Goal: Leave review/rating: Leave review/rating

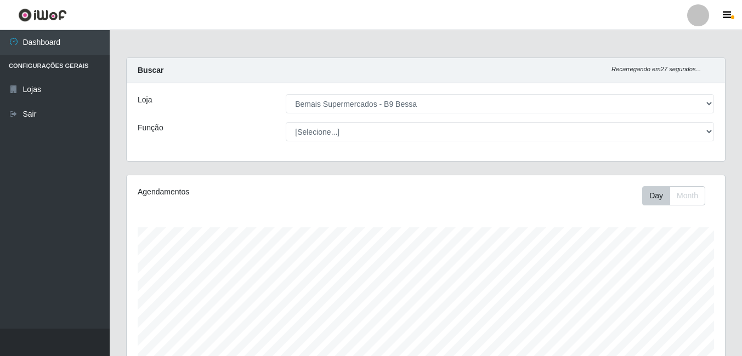
select select "410"
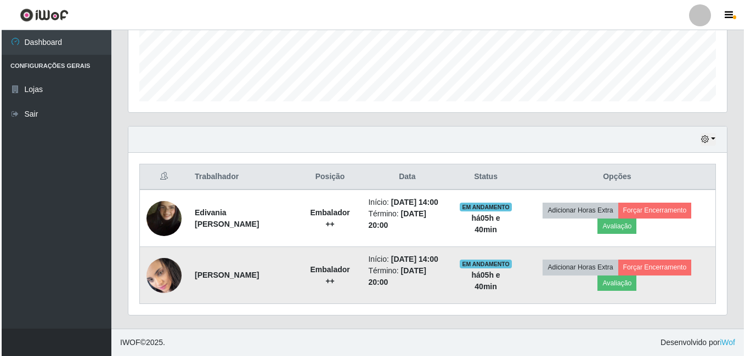
scroll to position [228, 598]
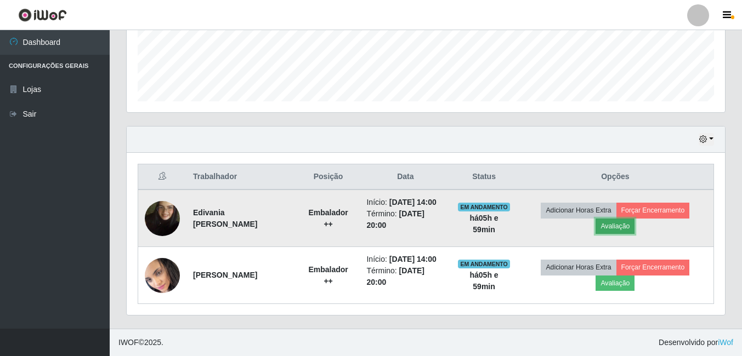
click at [632, 219] on button "Avaliação" at bounding box center [615, 226] width 39 height 15
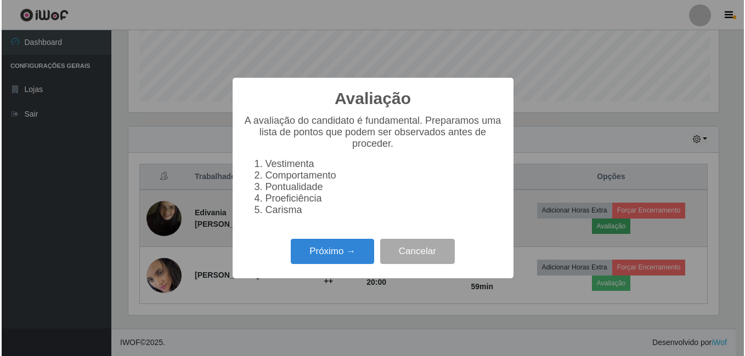
scroll to position [228, 593]
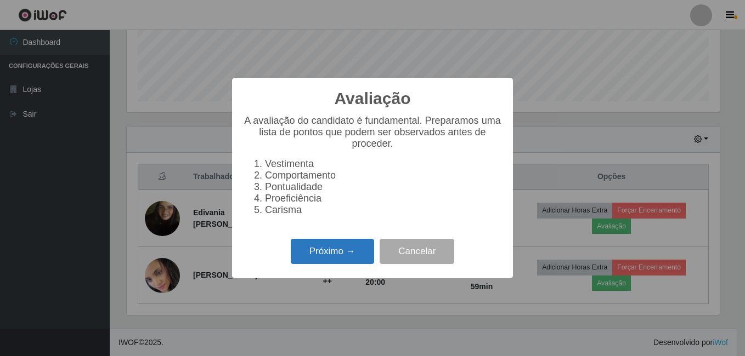
click at [318, 253] on button "Próximo →" at bounding box center [332, 252] width 83 height 26
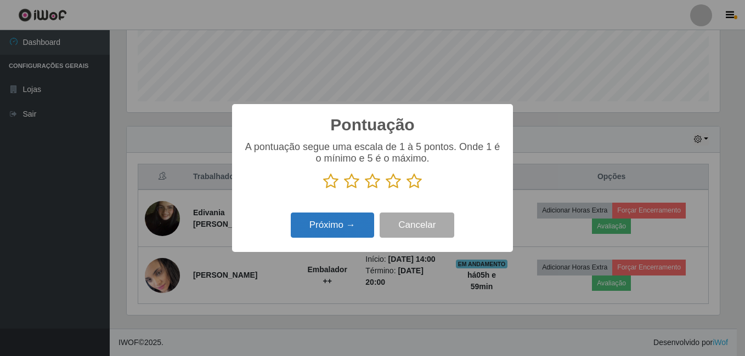
scroll to position [548139, 547773]
click at [404, 182] on p at bounding box center [372, 181] width 259 height 16
click at [411, 184] on icon at bounding box center [413, 181] width 15 height 16
click at [406, 190] on input "radio" at bounding box center [406, 190] width 0 height 0
click at [344, 223] on button "Próximo →" at bounding box center [332, 226] width 83 height 26
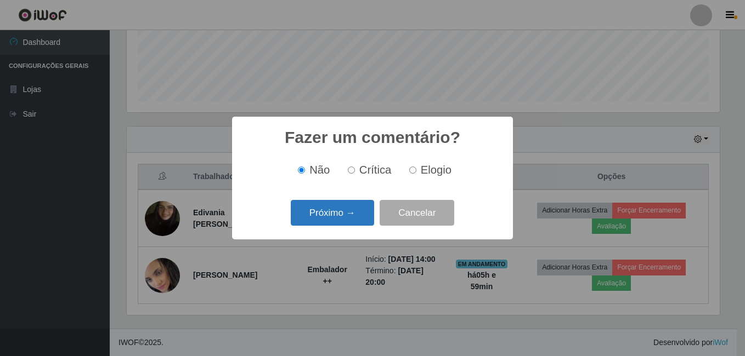
click at [345, 219] on button "Próximo →" at bounding box center [332, 213] width 83 height 26
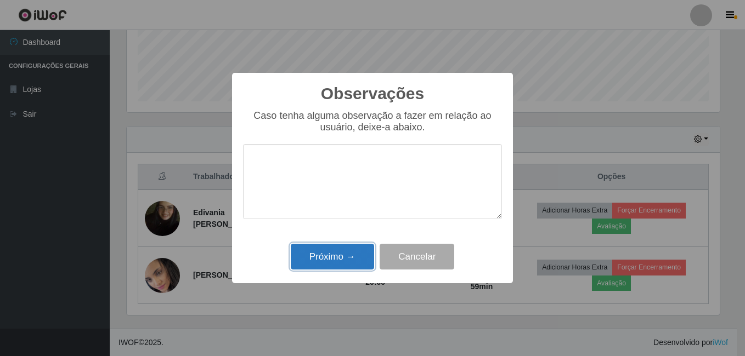
drag, startPoint x: 359, startPoint y: 251, endPoint x: 366, endPoint y: 247, distance: 8.8
click at [359, 251] on button "Próximo →" at bounding box center [332, 257] width 83 height 26
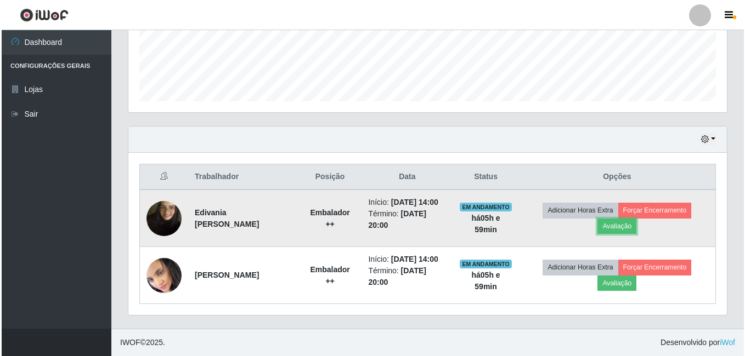
scroll to position [228, 598]
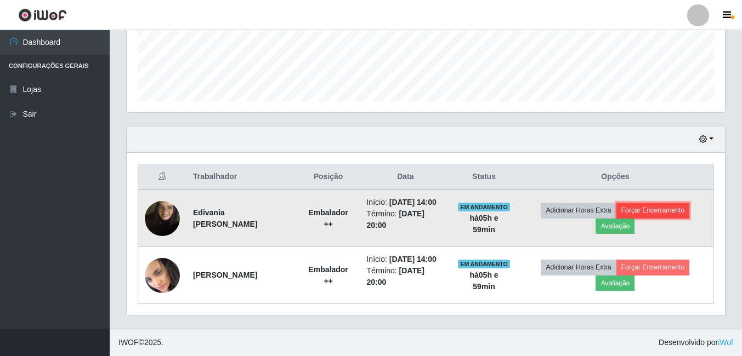
click at [644, 203] on button "Forçar Encerramento" at bounding box center [652, 210] width 73 height 15
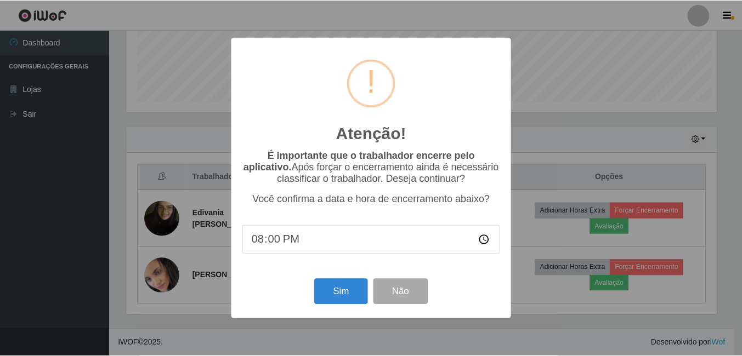
scroll to position [228, 593]
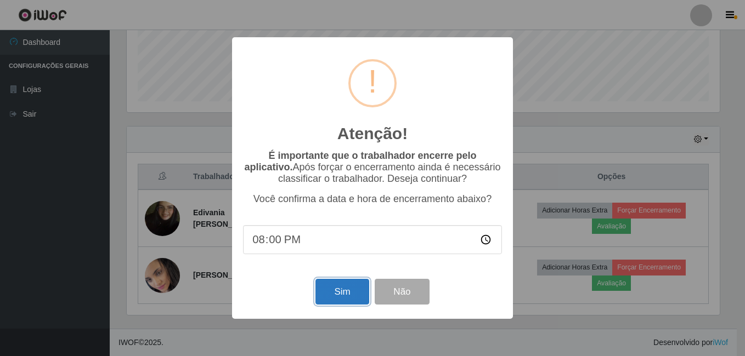
click at [332, 290] on button "Sim" at bounding box center [341, 292] width 53 height 26
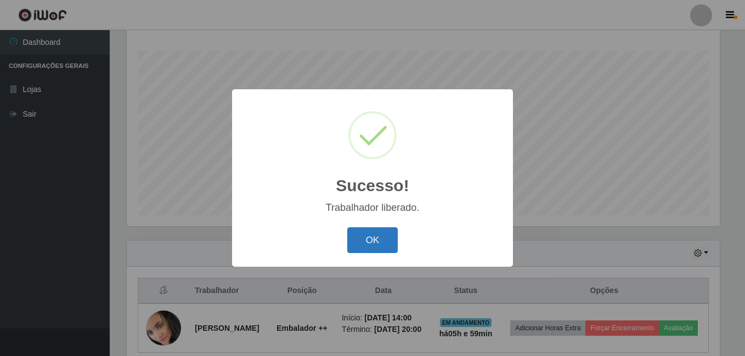
click at [358, 236] on button "OK" at bounding box center [372, 241] width 51 height 26
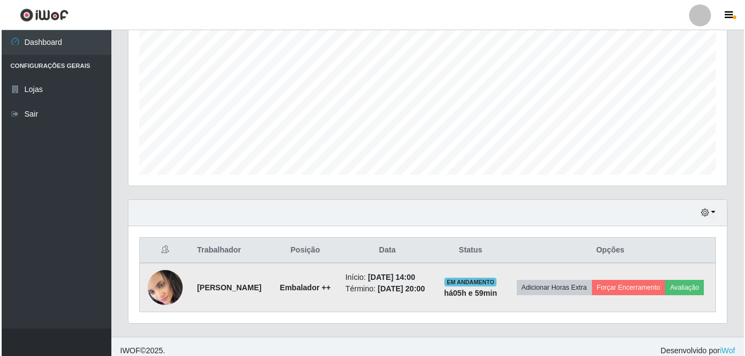
scroll to position [245, 0]
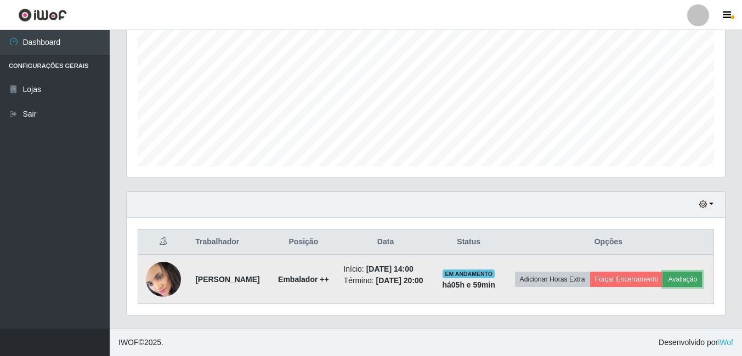
click at [663, 277] on button "Avaliação" at bounding box center [682, 279] width 39 height 15
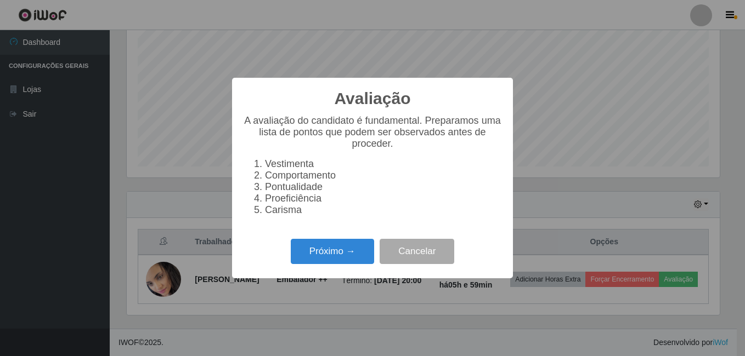
scroll to position [228, 593]
click at [343, 246] on button "Próximo →" at bounding box center [332, 252] width 83 height 26
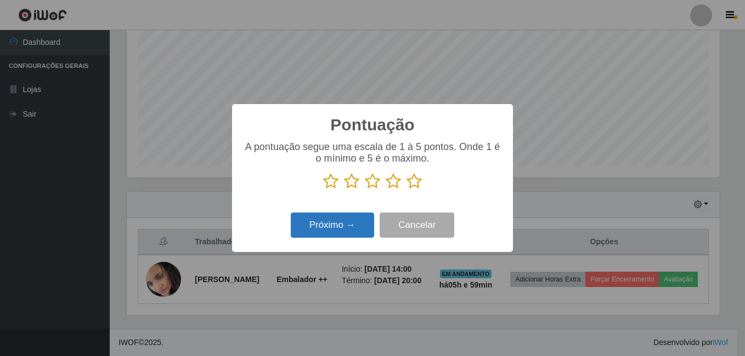
scroll to position [548139, 547773]
click at [411, 184] on icon at bounding box center [413, 181] width 15 height 16
click at [406, 190] on input "radio" at bounding box center [406, 190] width 0 height 0
click at [341, 219] on button "Próximo →" at bounding box center [332, 226] width 83 height 26
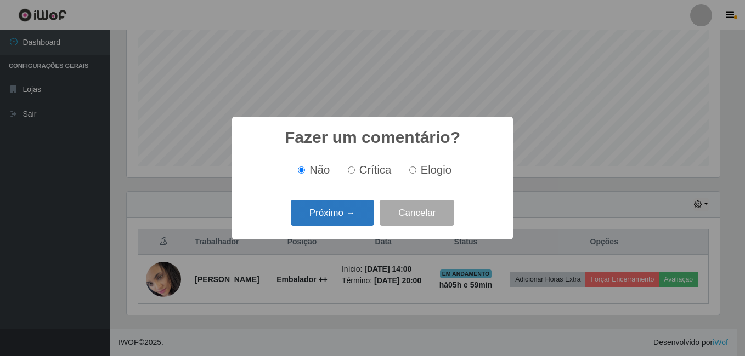
click at [347, 217] on button "Próximo →" at bounding box center [332, 213] width 83 height 26
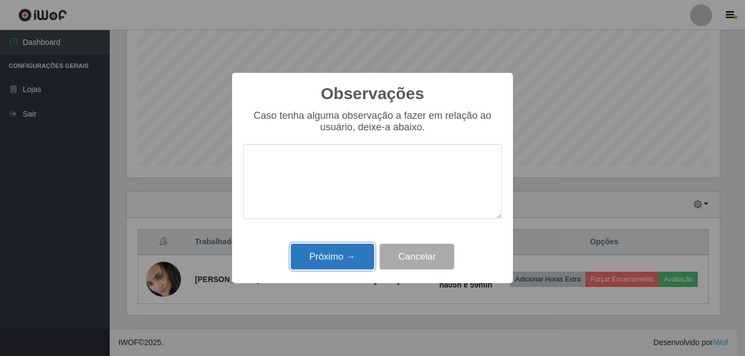
click at [351, 251] on button "Próximo →" at bounding box center [332, 257] width 83 height 26
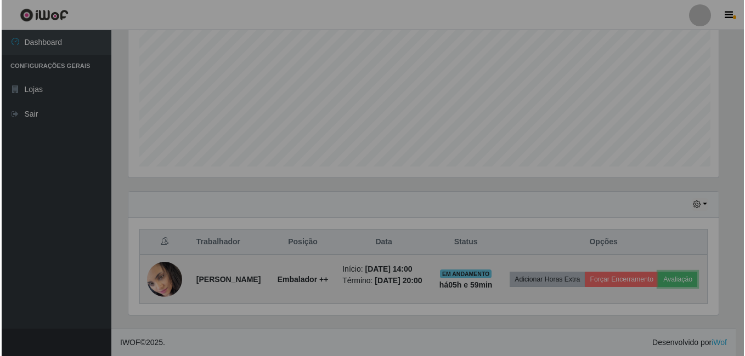
scroll to position [228, 598]
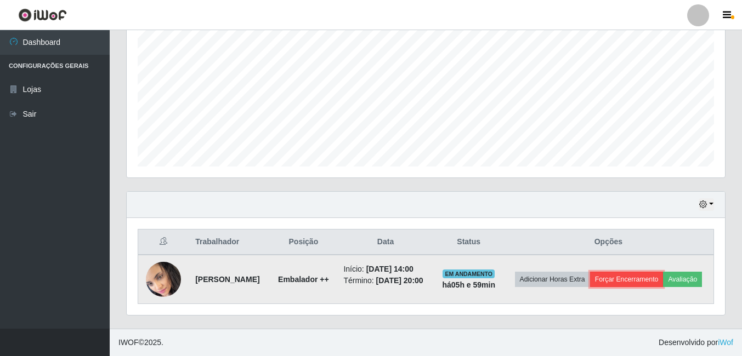
click at [664, 272] on button "Forçar Encerramento" at bounding box center [626, 279] width 73 height 15
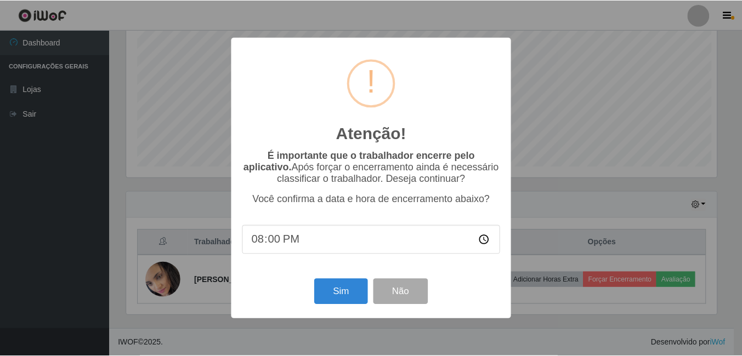
scroll to position [228, 593]
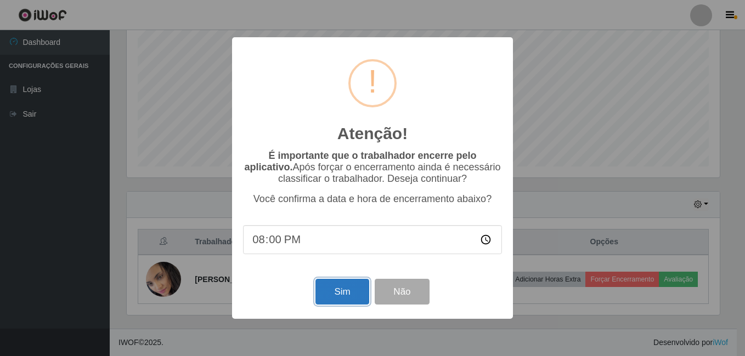
click at [351, 291] on button "Sim" at bounding box center [341, 292] width 53 height 26
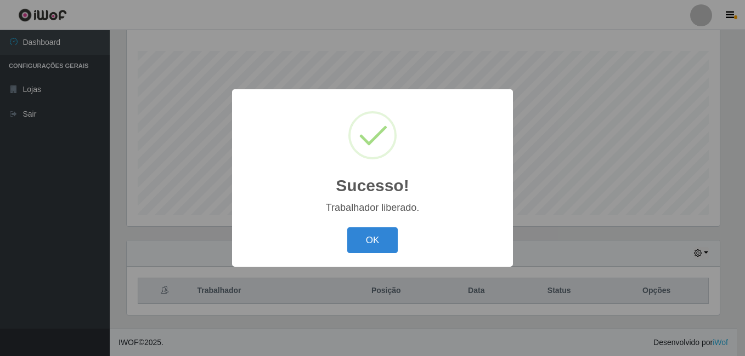
click at [347, 228] on button "OK" at bounding box center [372, 241] width 51 height 26
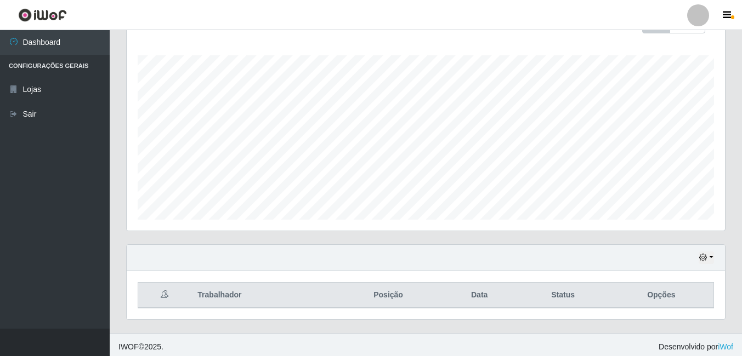
scroll to position [177, 0]
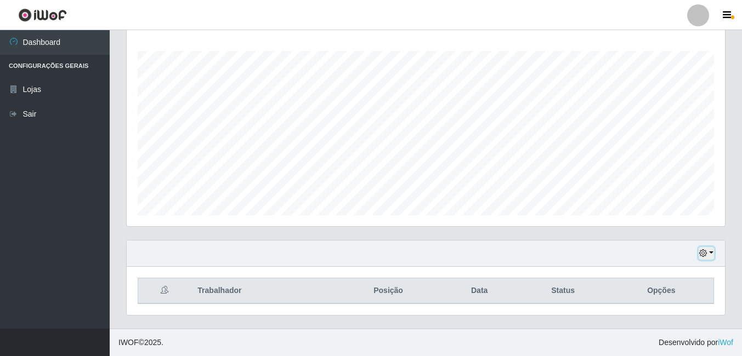
click at [709, 250] on button "button" at bounding box center [706, 253] width 15 height 13
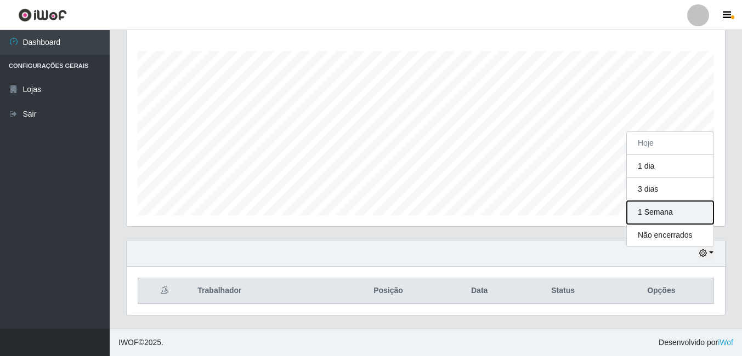
click at [648, 215] on button "1 Semana" at bounding box center [670, 212] width 87 height 23
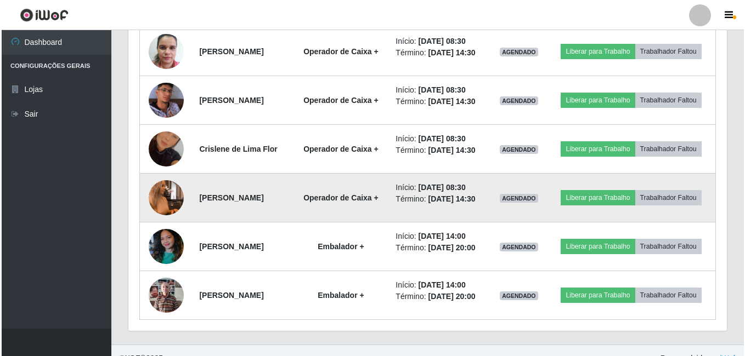
scroll to position [356, 0]
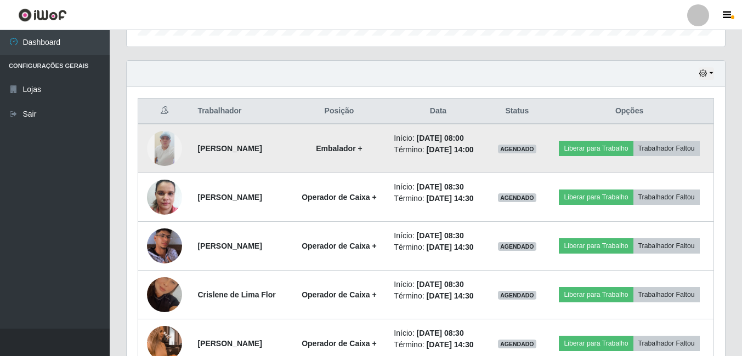
click at [169, 154] on img at bounding box center [164, 148] width 35 height 35
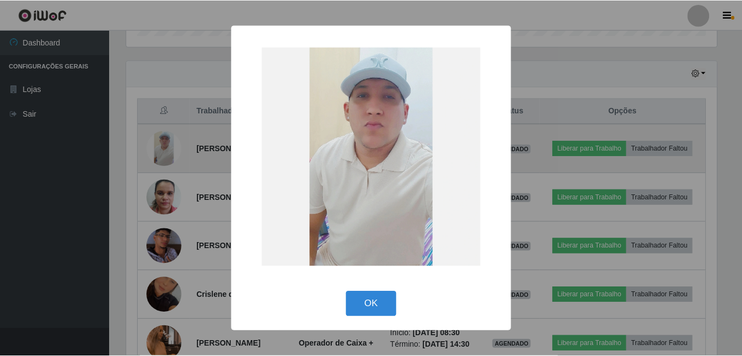
scroll to position [228, 593]
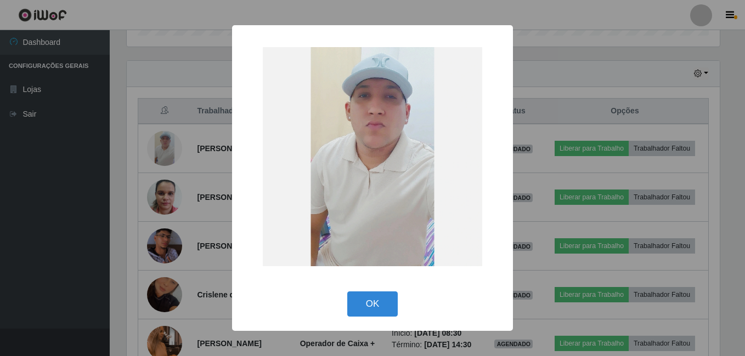
drag, startPoint x: 373, startPoint y: 303, endPoint x: 314, endPoint y: 269, distance: 67.8
click at [372, 304] on button "OK" at bounding box center [372, 305] width 51 height 26
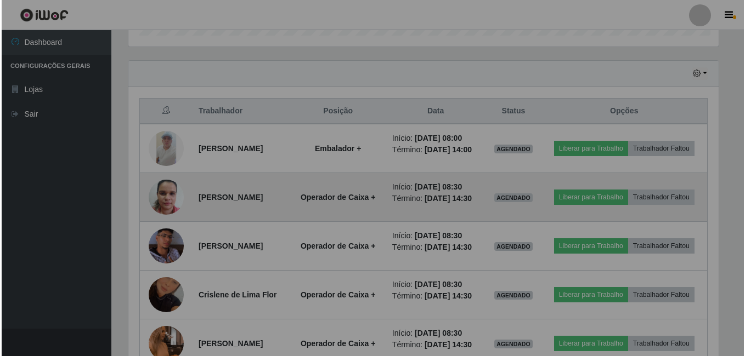
scroll to position [228, 598]
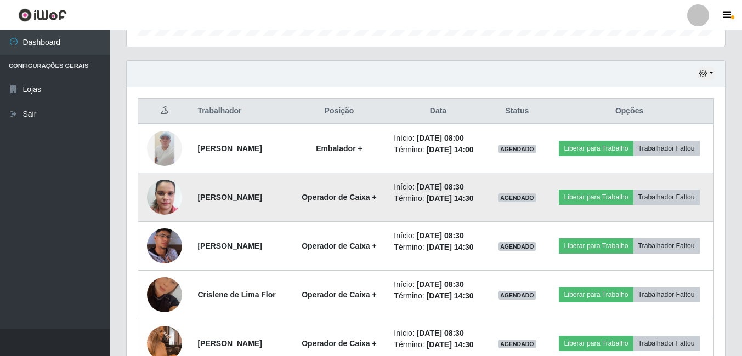
click at [160, 211] on img at bounding box center [164, 197] width 35 height 47
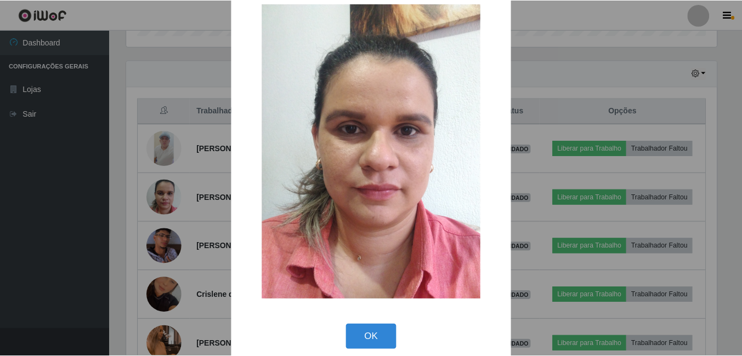
scroll to position [35, 0]
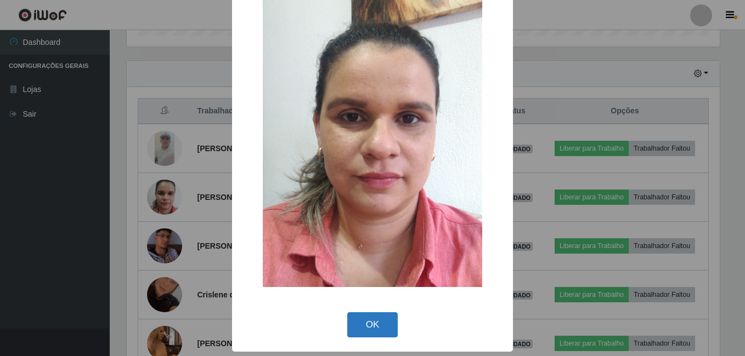
click at [377, 326] on button "OK" at bounding box center [372, 326] width 51 height 26
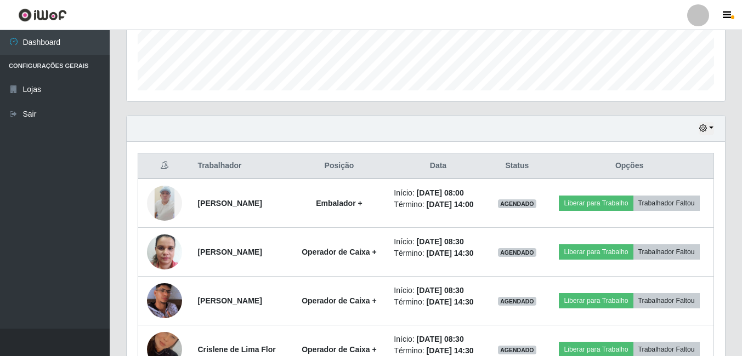
scroll to position [247, 0]
